Goal: Information Seeking & Learning: Learn about a topic

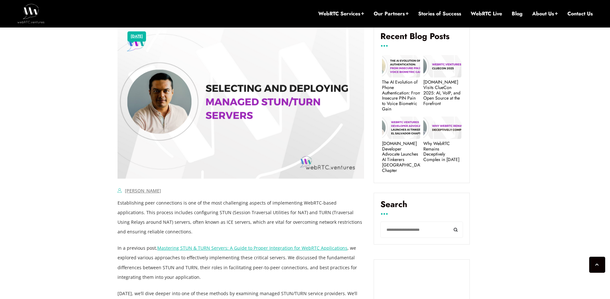
scroll to position [563, 0]
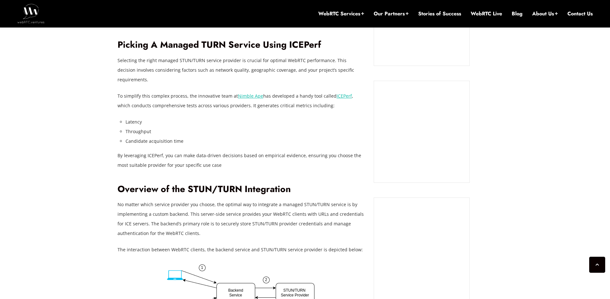
click at [254, 127] on li "Throughput" at bounding box center [244, 132] width 238 height 10
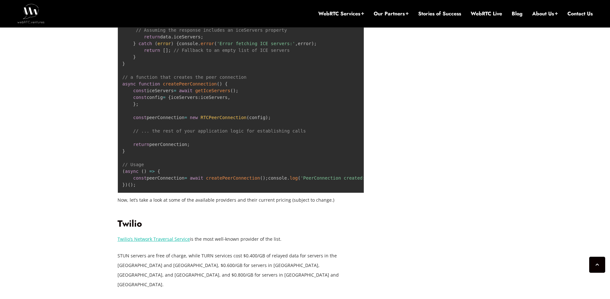
scroll to position [1208, 0]
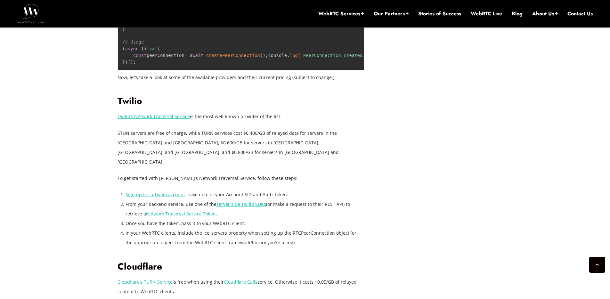
click at [105, 149] on div "November 27, 2024 Hector Zelaya Comments Off on Selecting and Deploying Managed…" at bounding box center [305, 101] width 610 height 2102
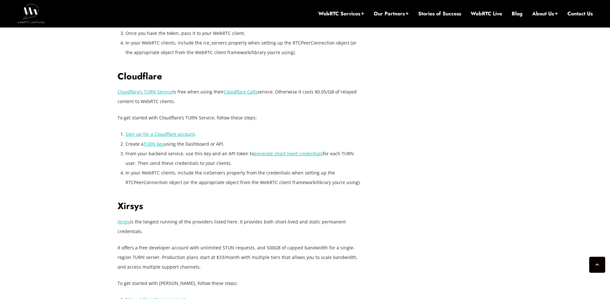
scroll to position [1356, 0]
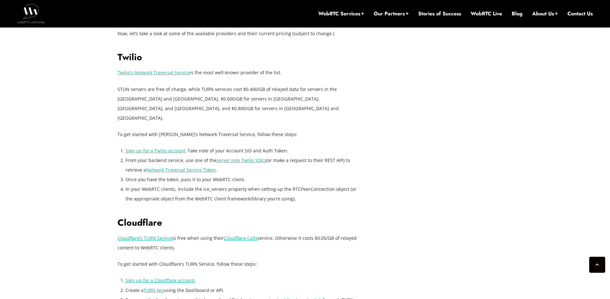
scroll to position [1192, 0]
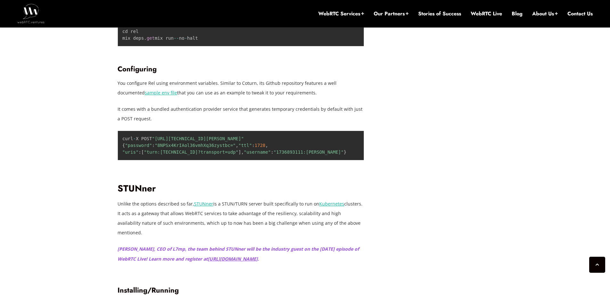
scroll to position [1713, 0]
